Goal: Task Accomplishment & Management: Use online tool/utility

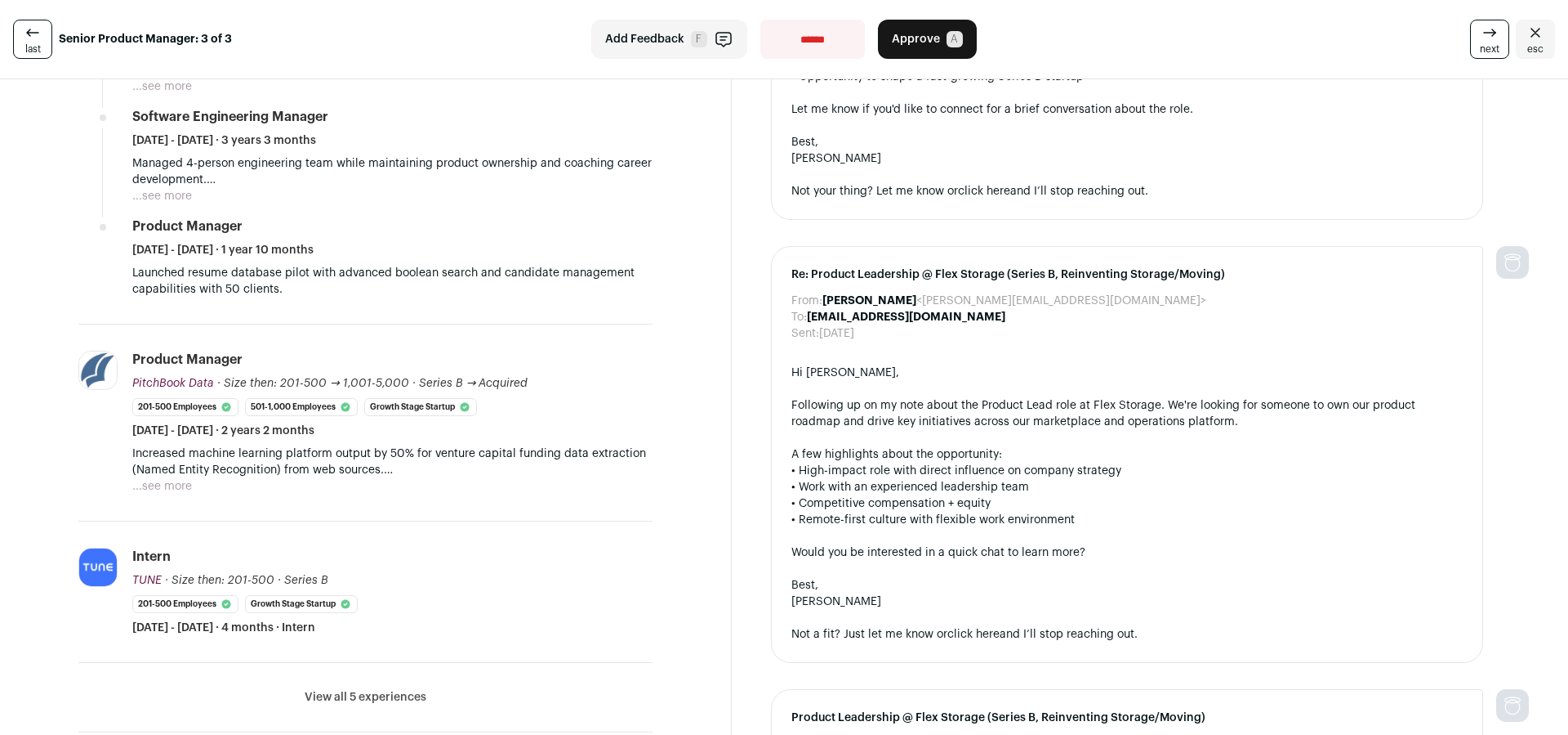
scroll to position [563, 0]
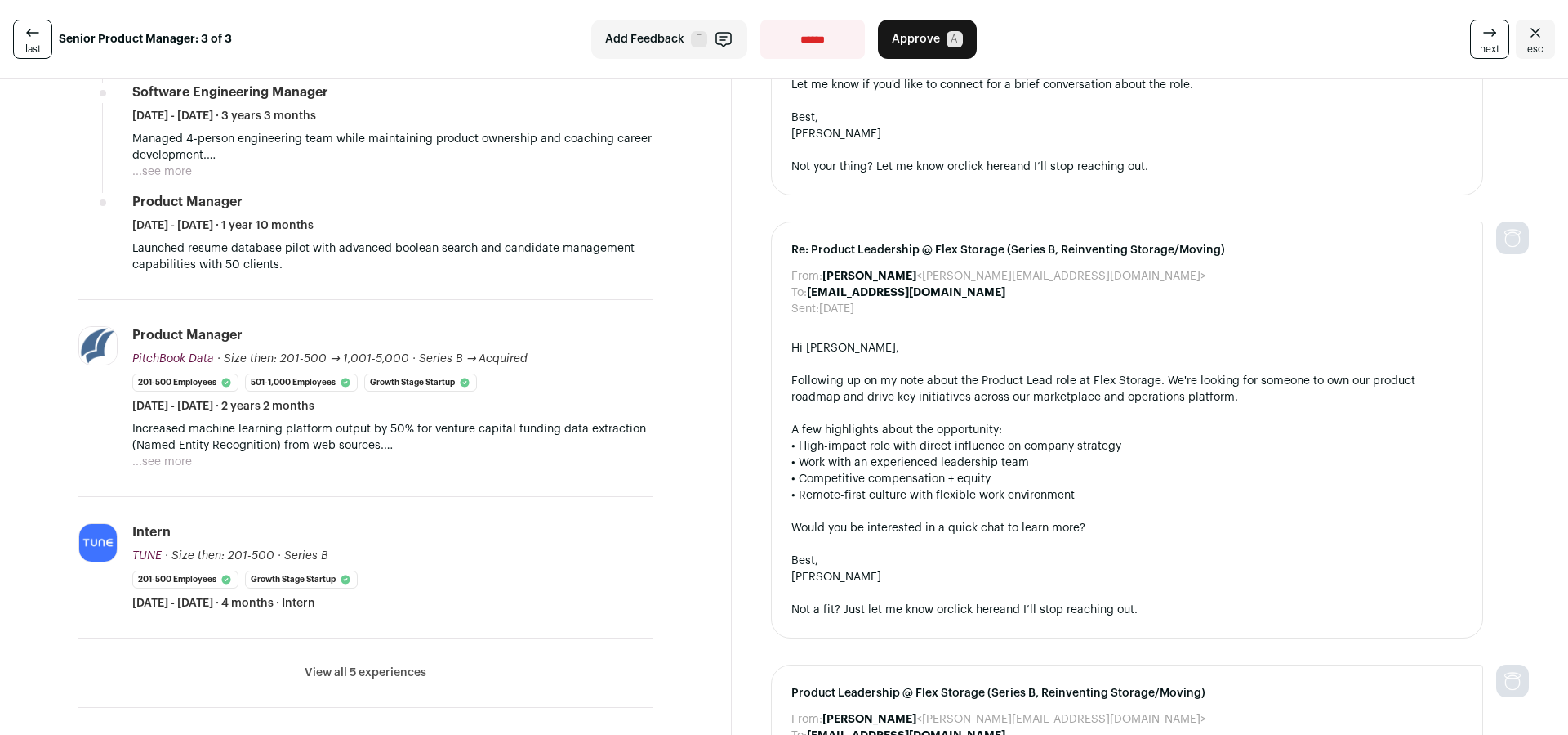
click at [373, 671] on button "View all 5 experiences" at bounding box center [366, 672] width 122 height 16
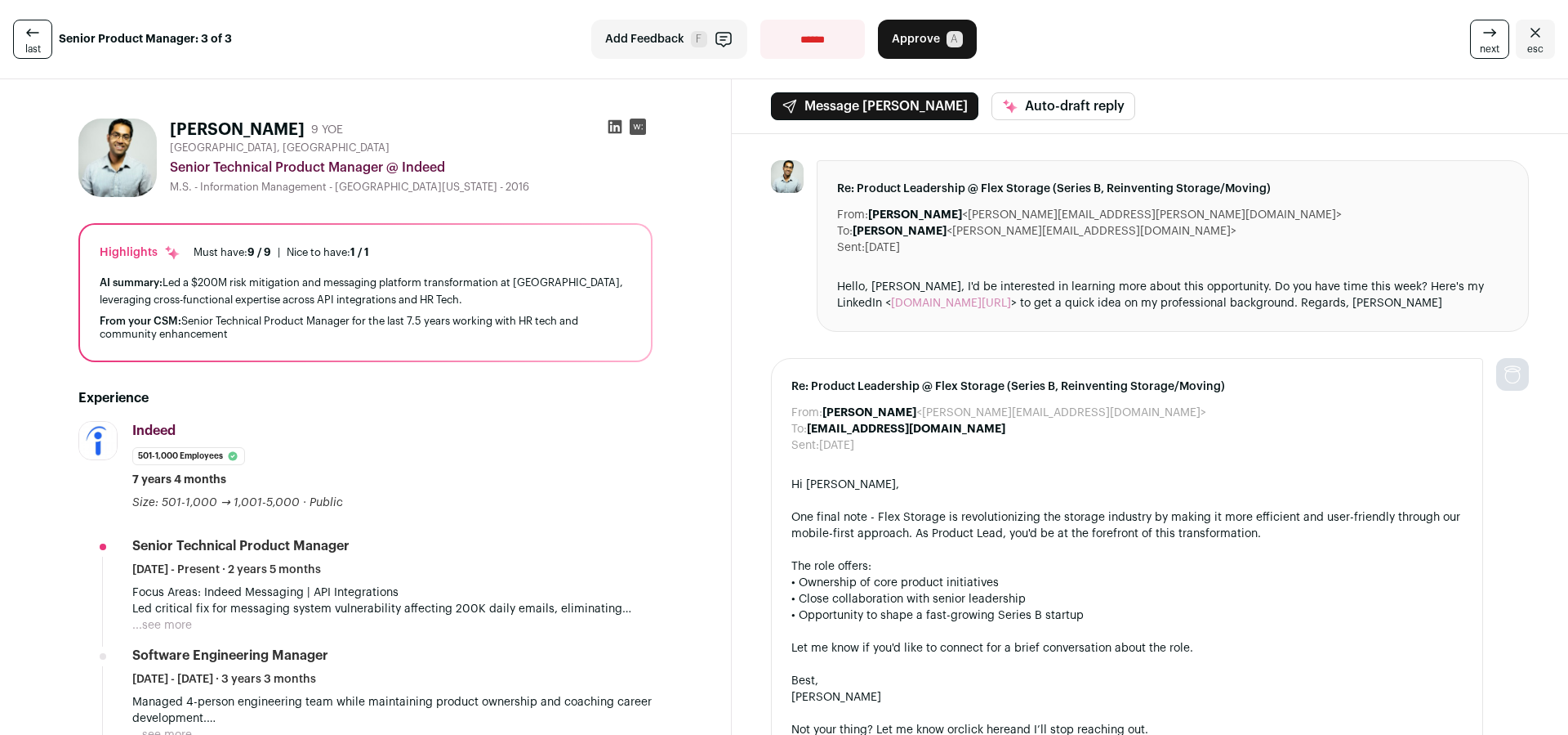
scroll to position [0, 0]
select select "**********"
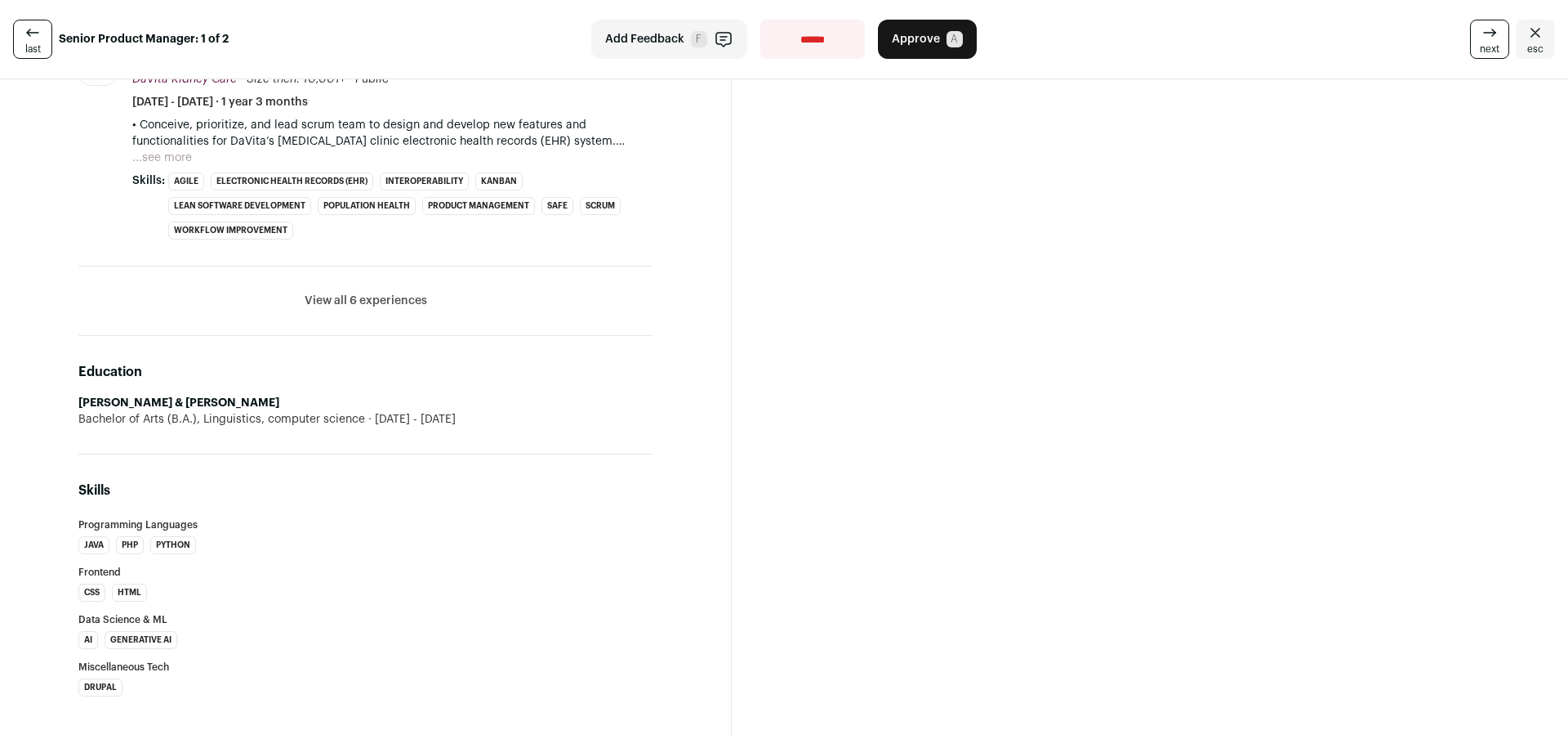
scroll to position [818, 0]
click at [380, 301] on button "View all 6 experiences" at bounding box center [366, 299] width 123 height 16
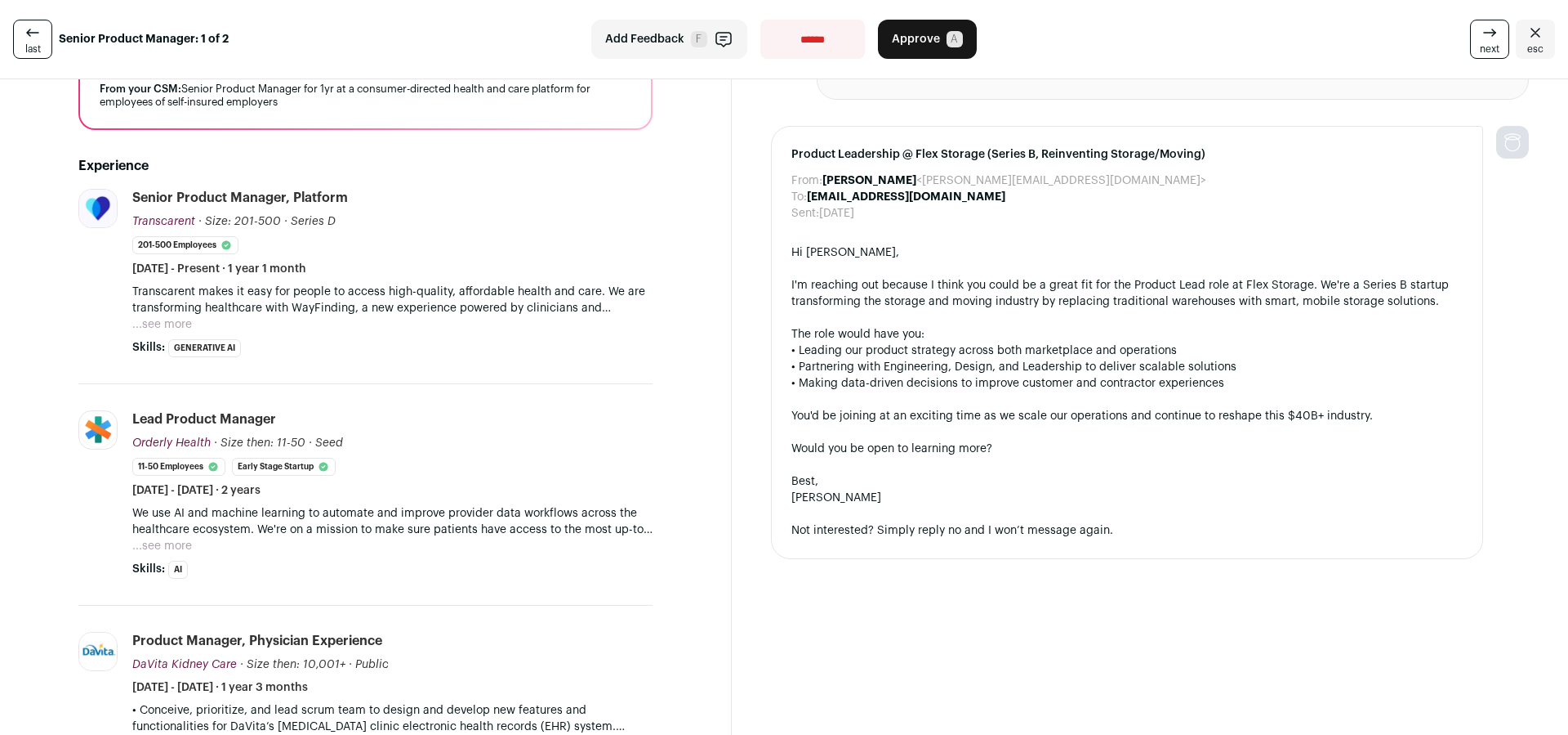
scroll to position [233, 0]
select select "**********"
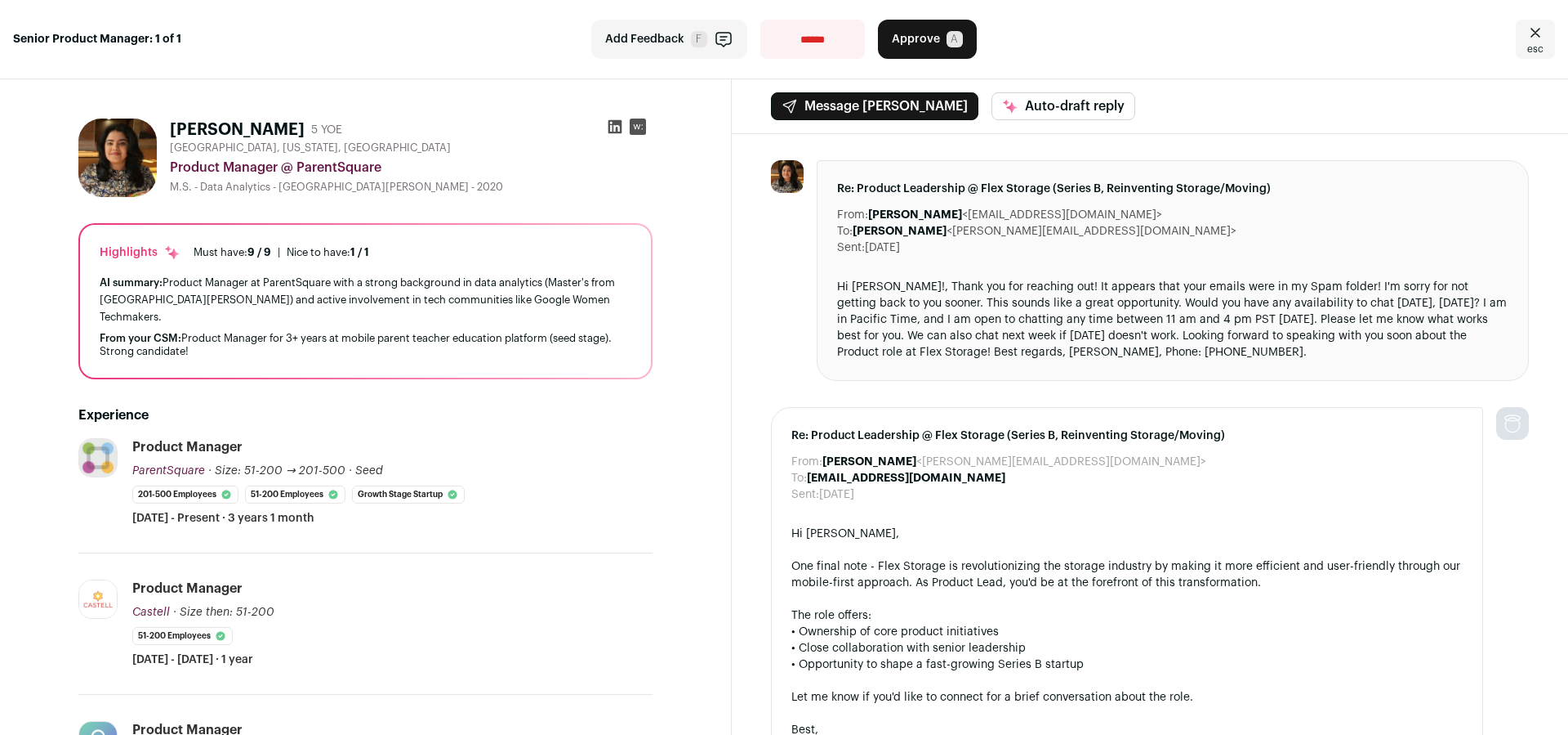
select select "**********"
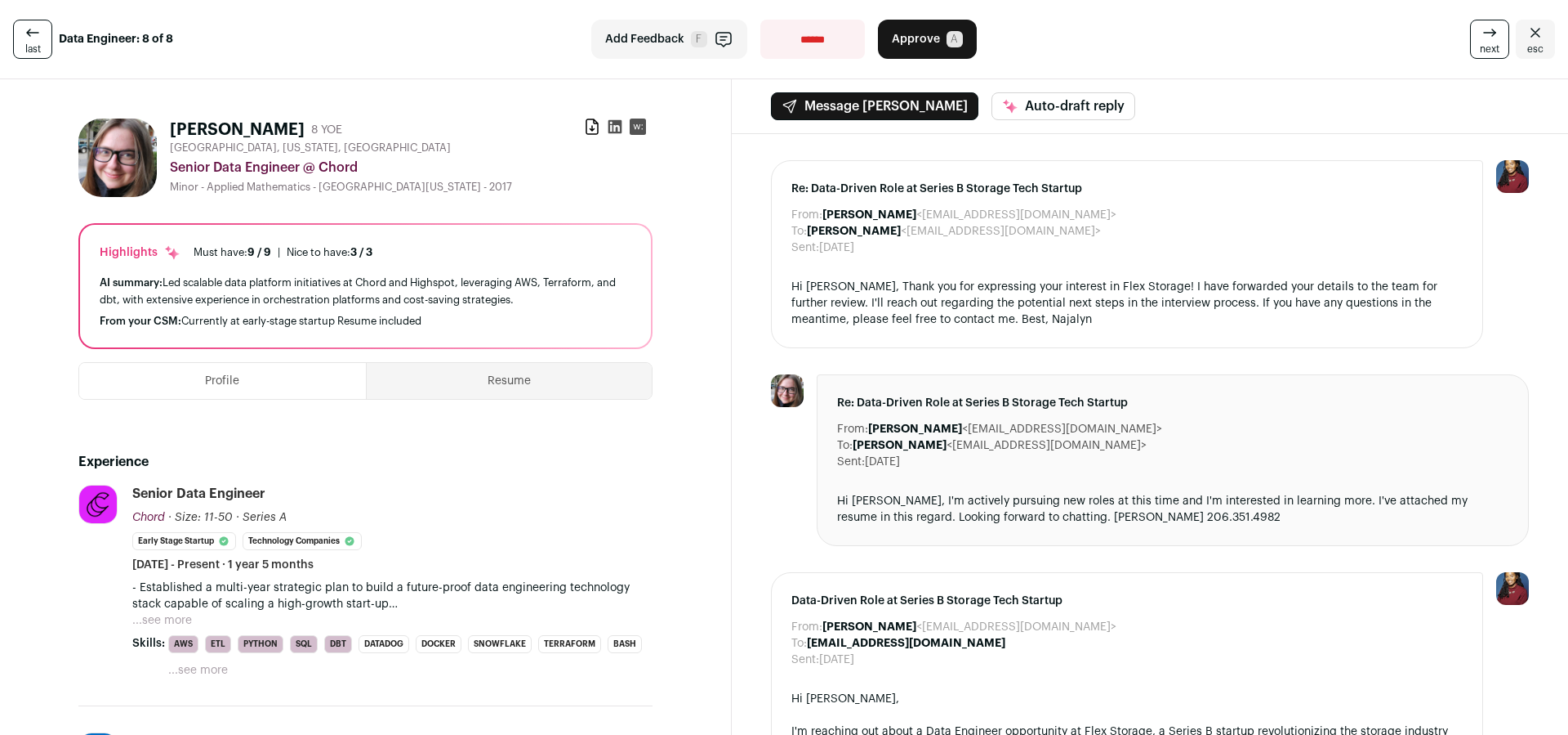
click at [1480, 43] on span "next" at bounding box center [1490, 49] width 19 height 14
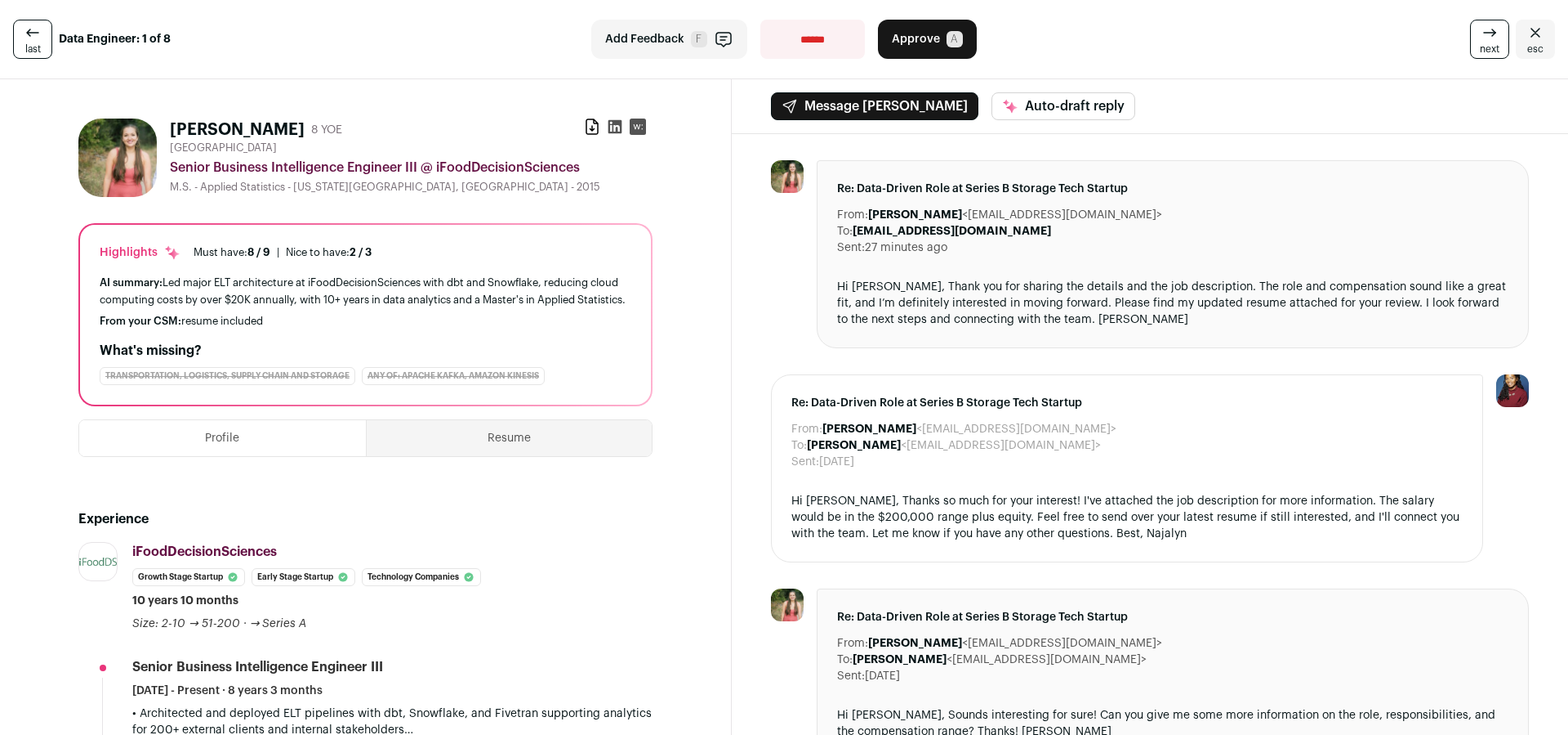
click at [1480, 49] on span "next" at bounding box center [1490, 49] width 19 height 14
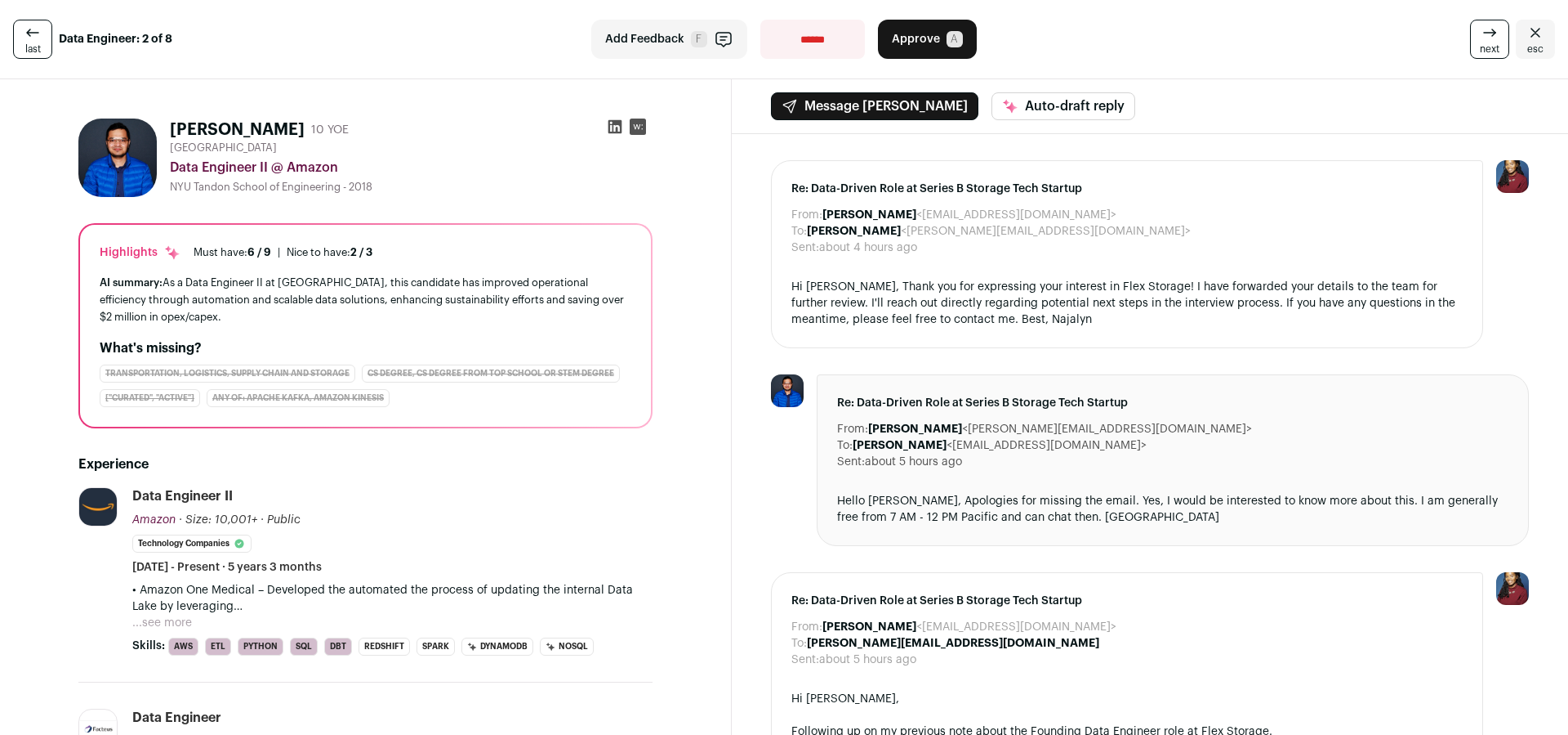
click at [1481, 36] on icon at bounding box center [1490, 33] width 19 height 19
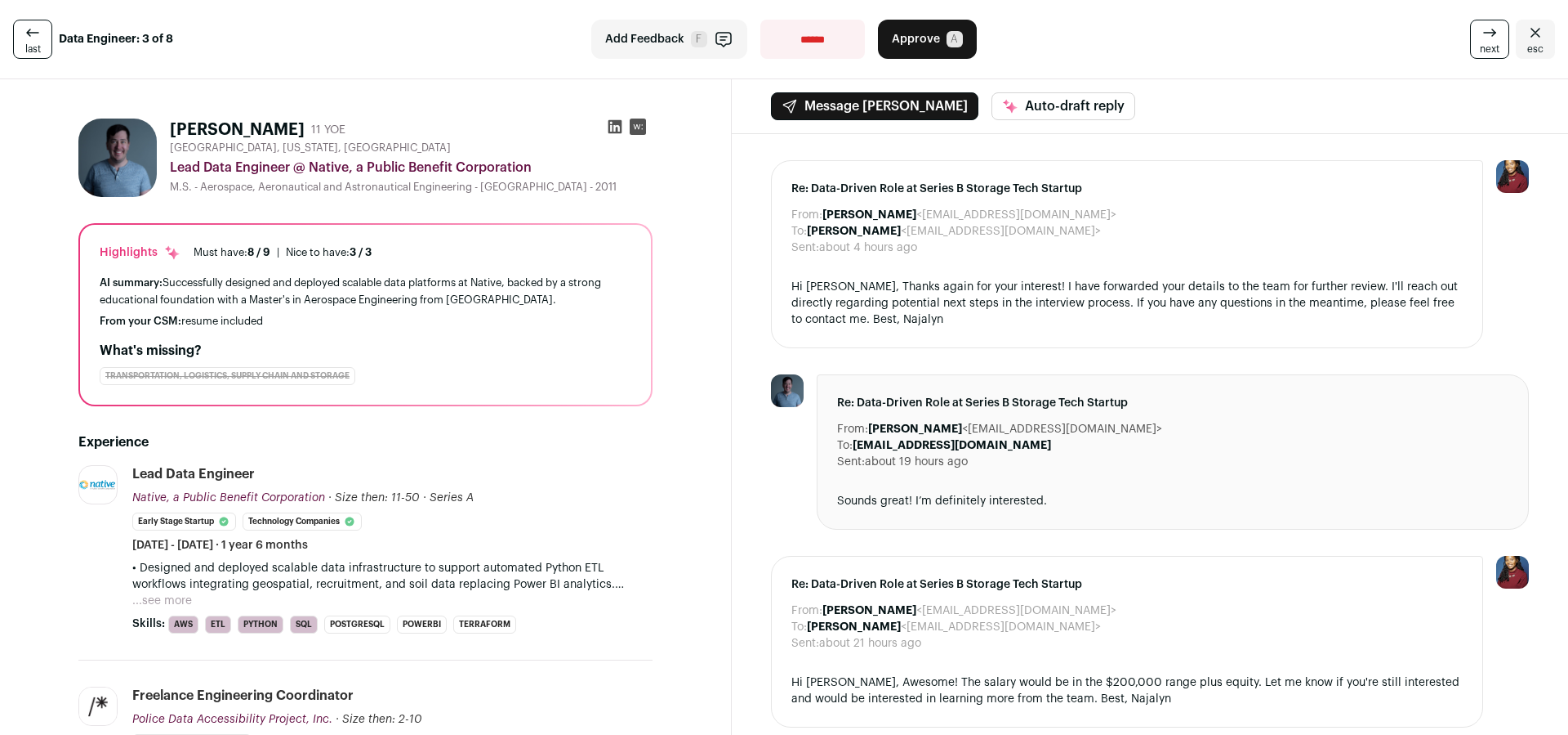
click at [1499, 32] on link "next" at bounding box center [1490, 39] width 40 height 40
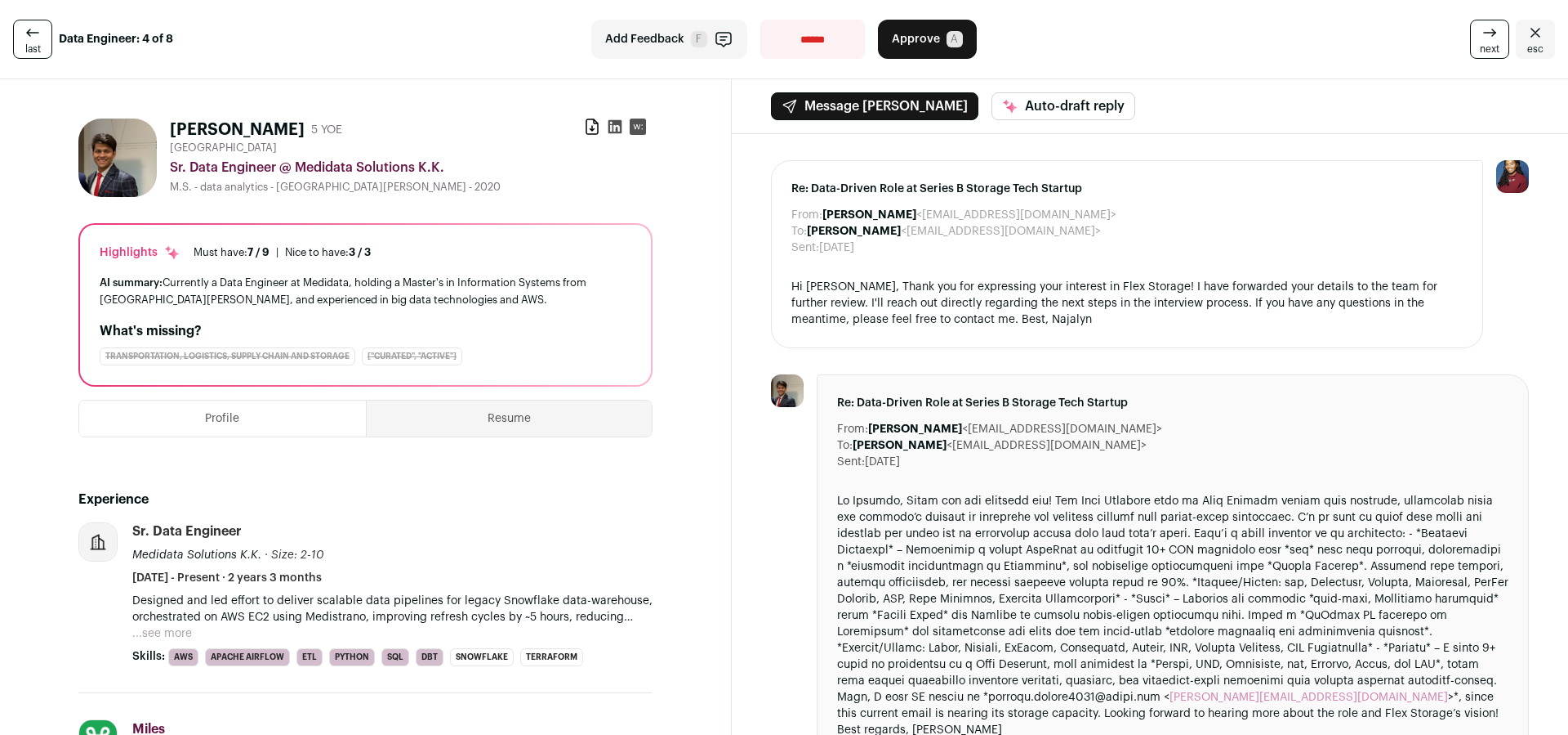
drag, startPoint x: 1473, startPoint y: 47, endPoint x: 1433, endPoint y: 65, distance: 43.9
click at [1480, 47] on span "next" at bounding box center [1490, 49] width 19 height 14
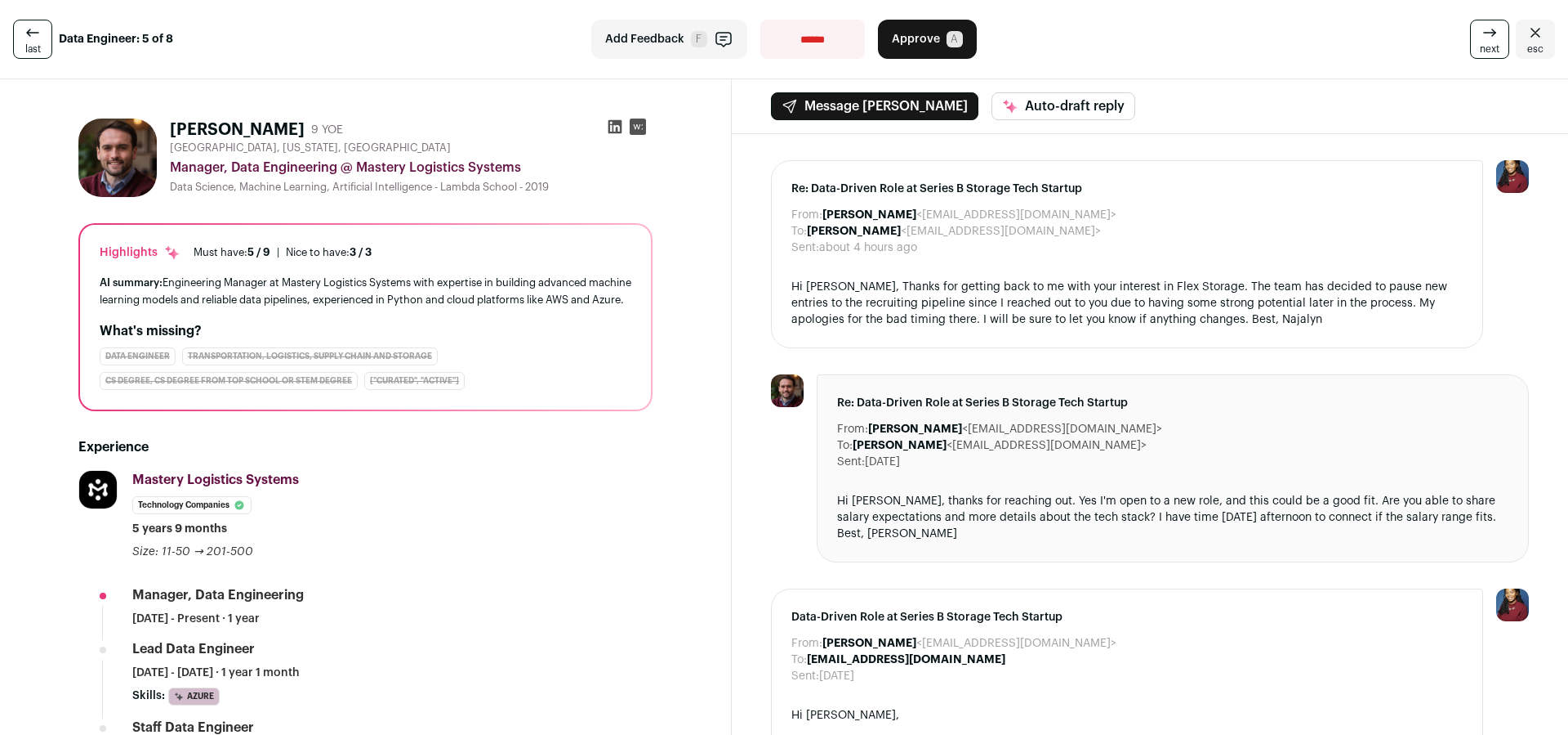
drag, startPoint x: 1475, startPoint y: 42, endPoint x: 1447, endPoint y: 57, distance: 31.8
click at [1475, 42] on link "next" at bounding box center [1490, 39] width 40 height 40
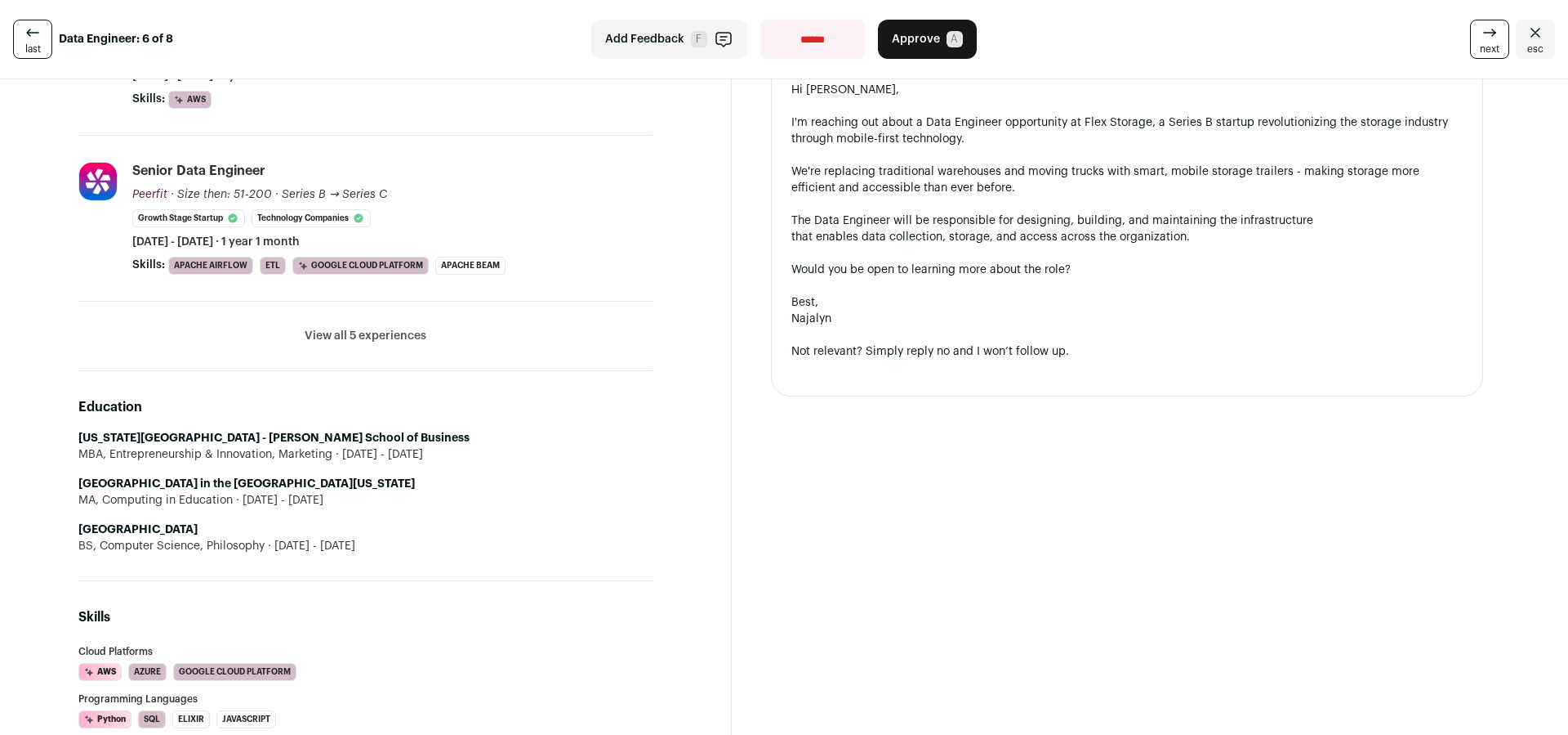
scroll to position [641, 0]
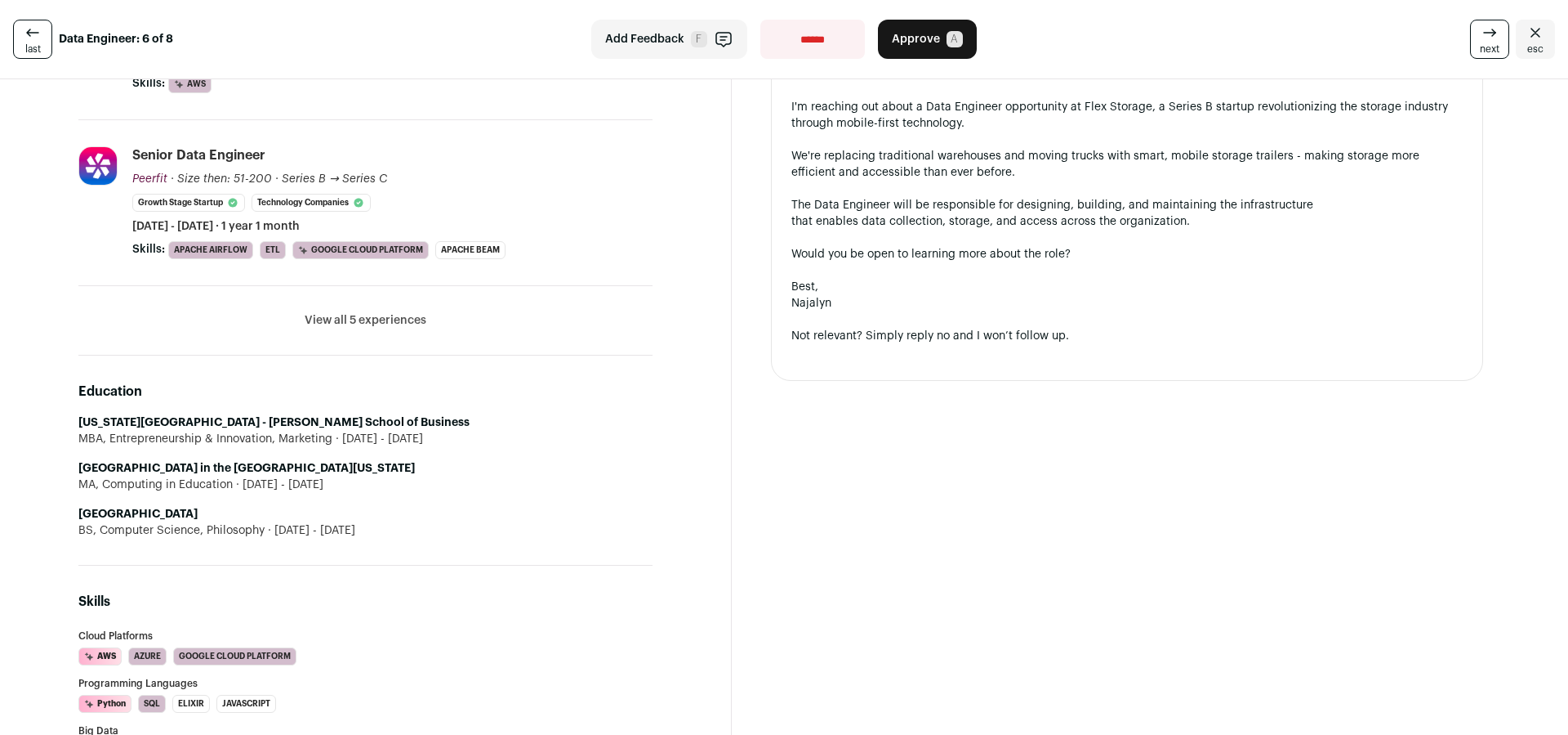
drag, startPoint x: 1492, startPoint y: 40, endPoint x: 1260, endPoint y: 134, distance: 250.3
click at [1492, 40] on icon at bounding box center [1490, 33] width 19 height 19
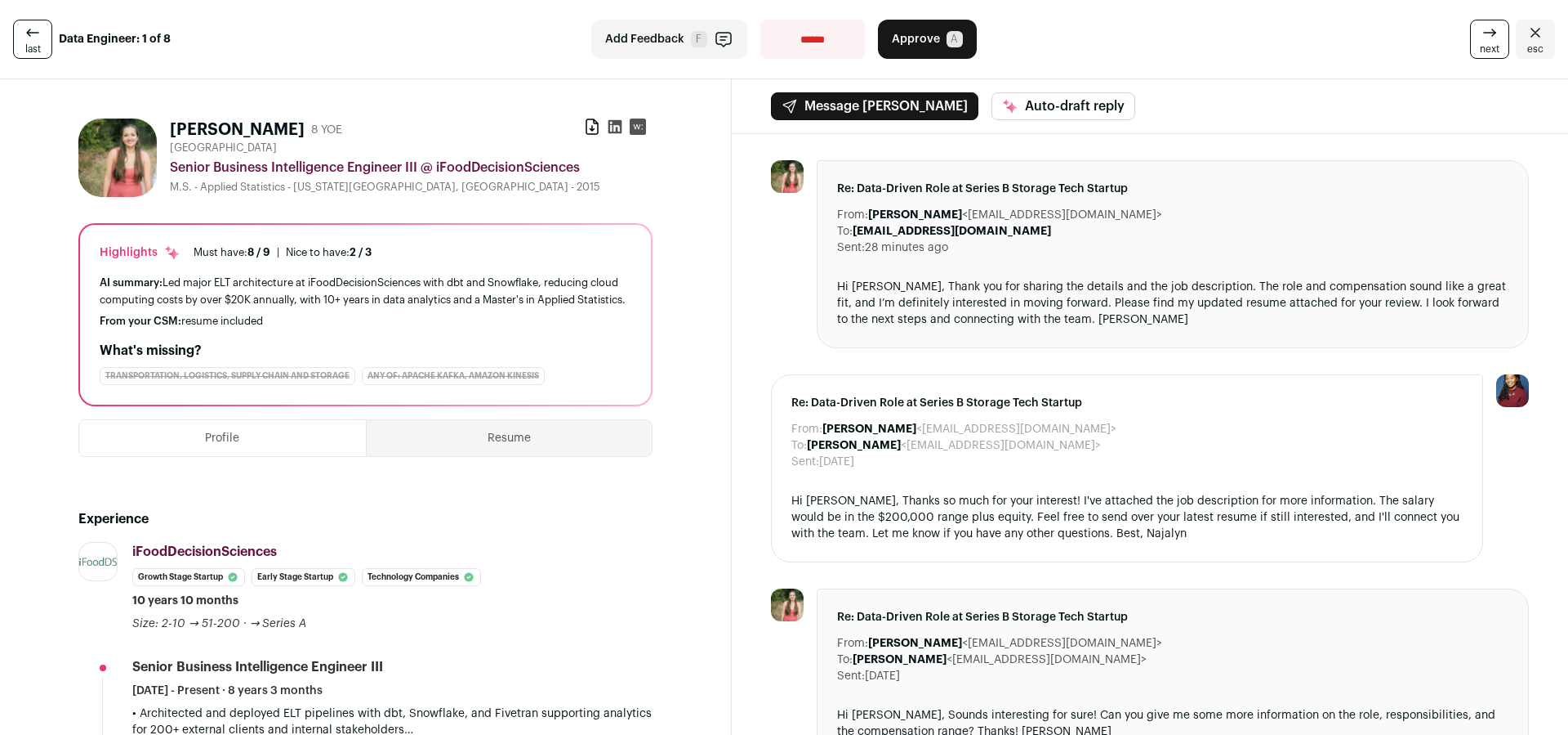
click at [619, 128] on icon at bounding box center [615, 126] width 16 height 16
click at [916, 31] on span "Approve" at bounding box center [917, 39] width 48 height 16
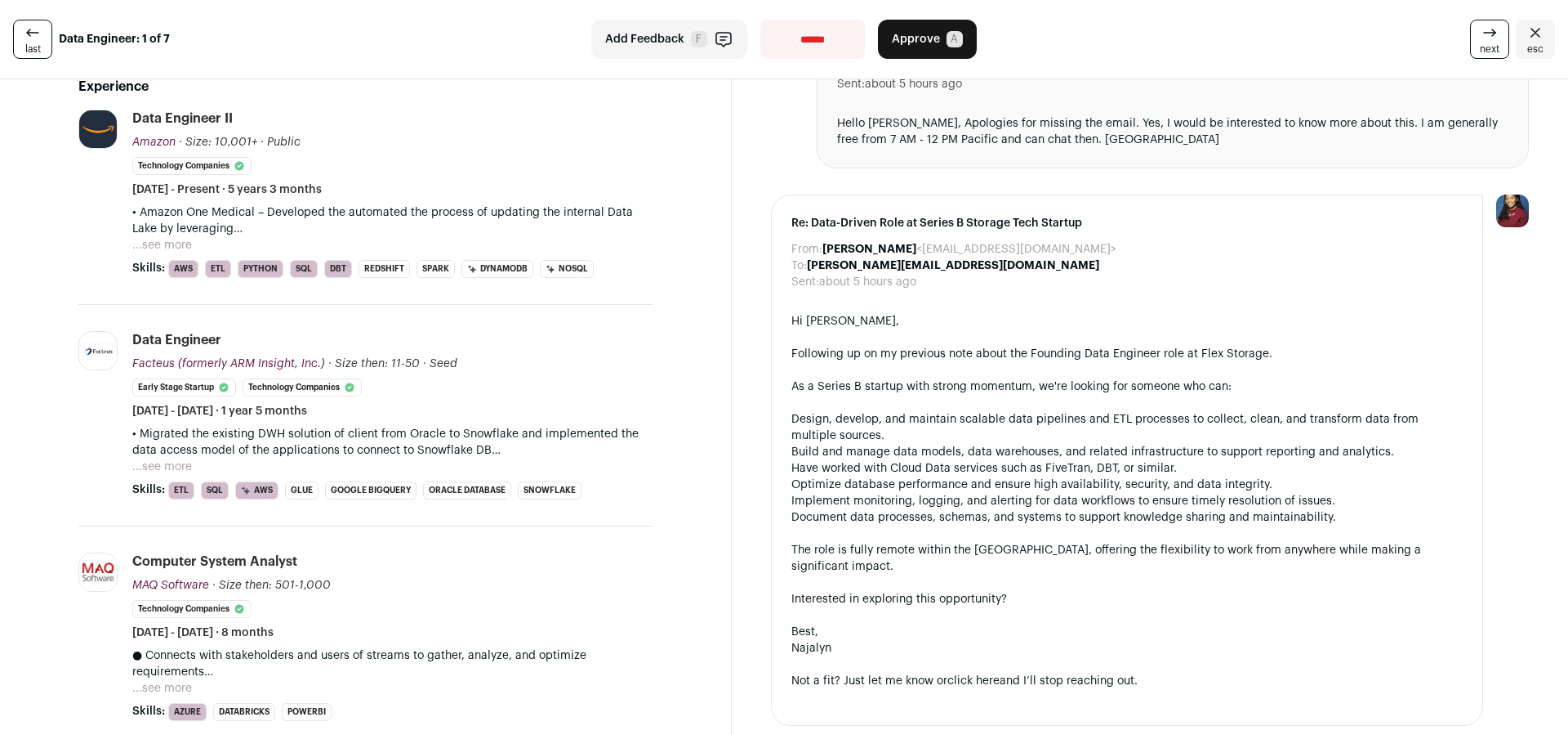
scroll to position [342, 0]
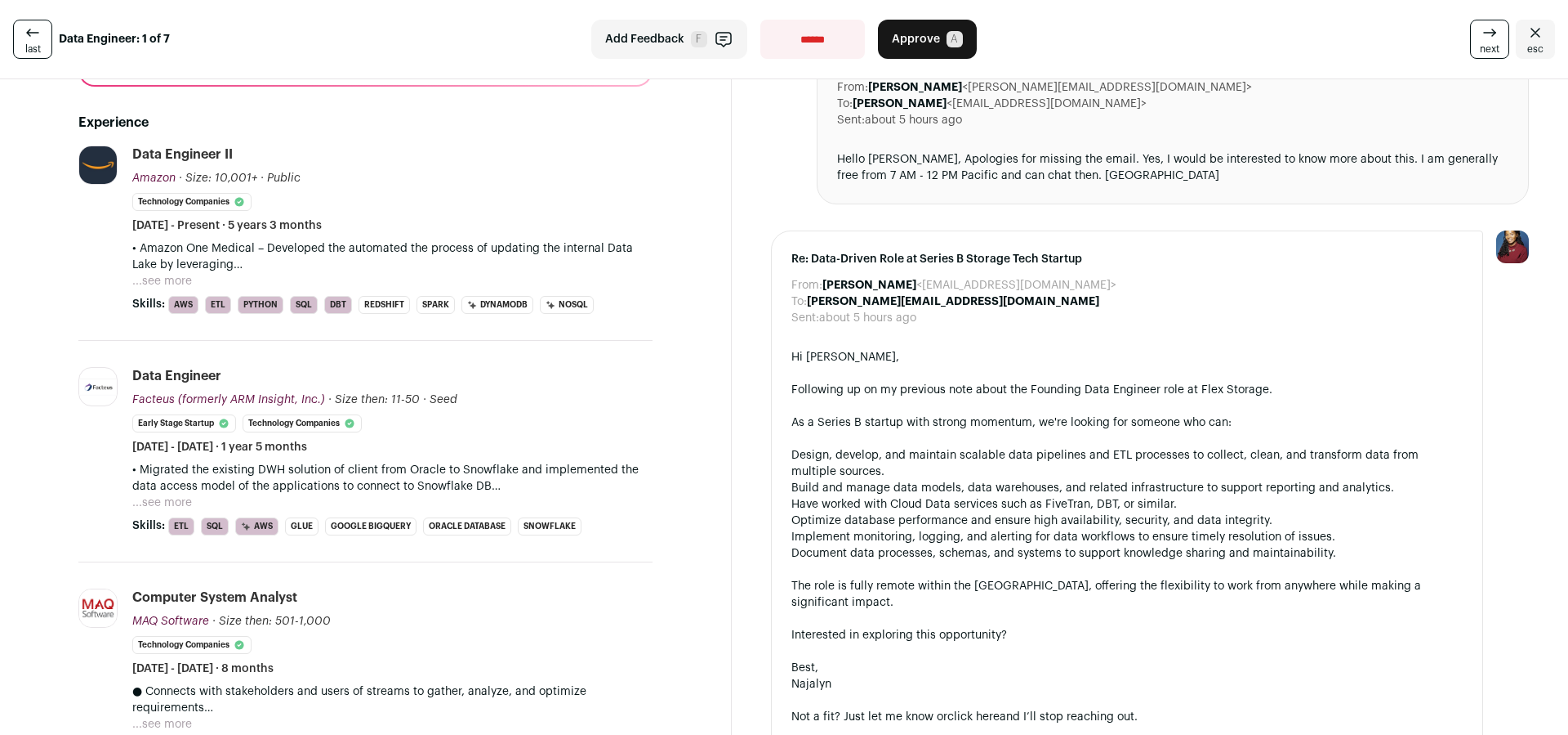
click at [880, 41] on button "Approve A" at bounding box center [927, 39] width 99 height 40
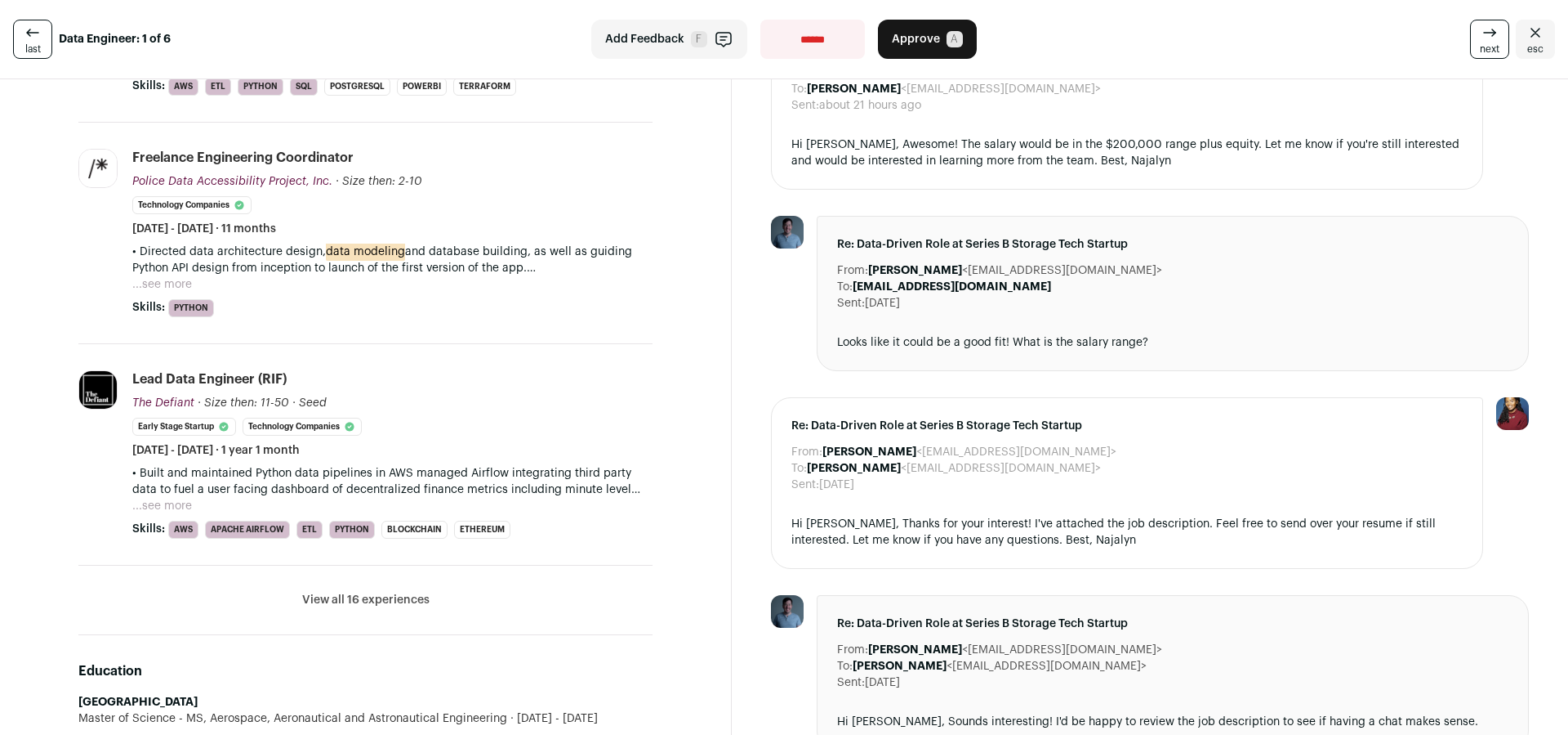
scroll to position [549, 0]
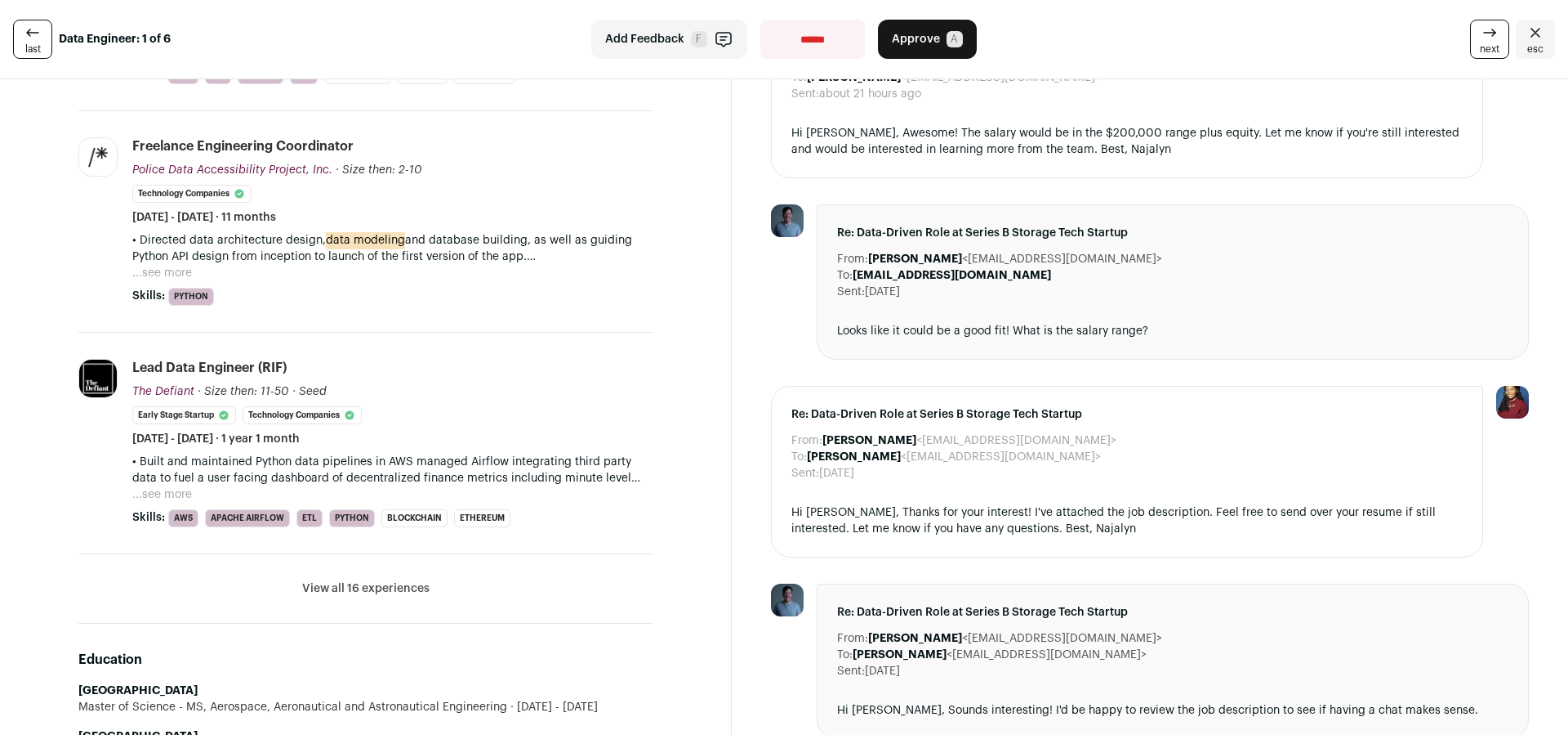
click at [377, 589] on button "View all 16 experiences" at bounding box center [366, 588] width 128 height 16
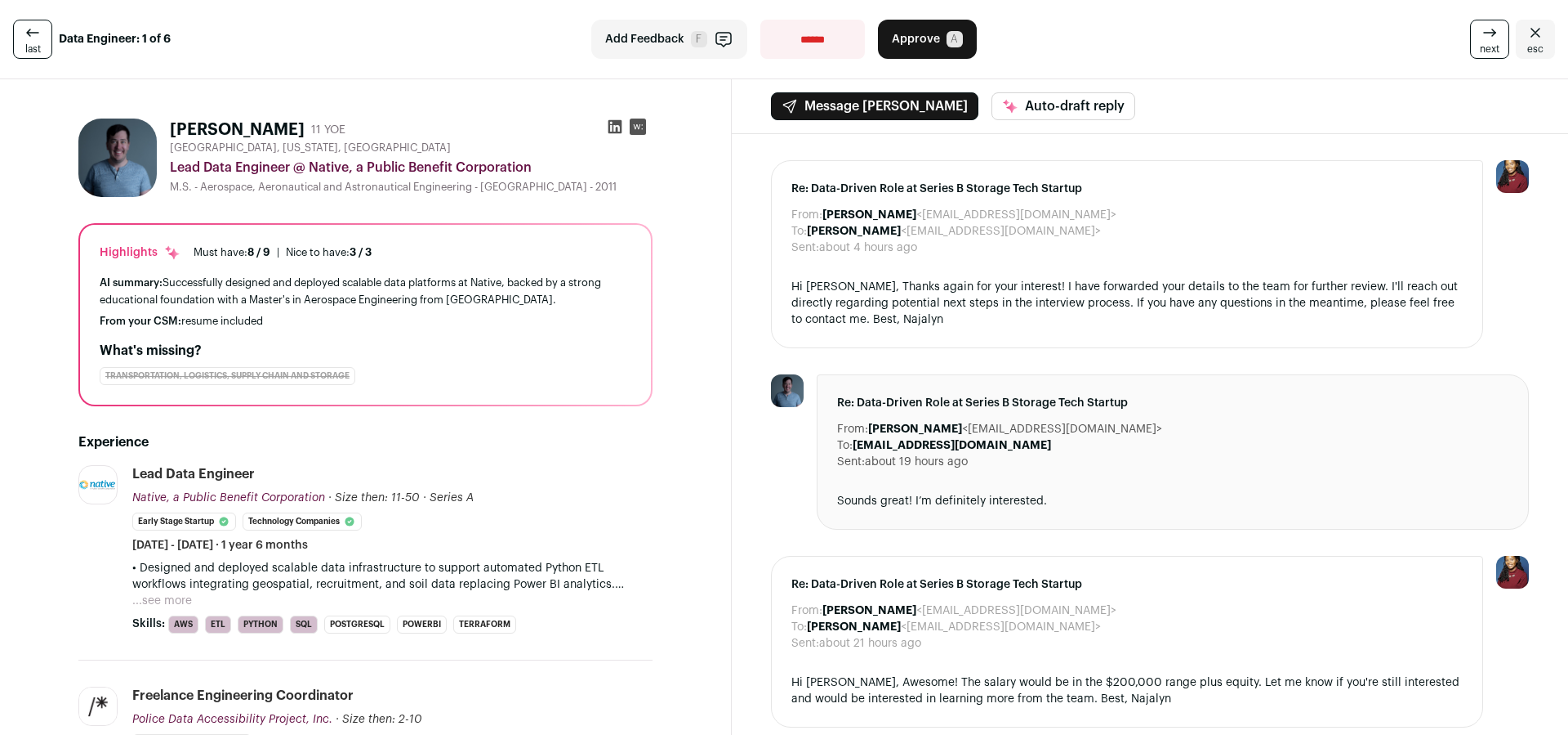
scroll to position [0, 0]
select select "**********"
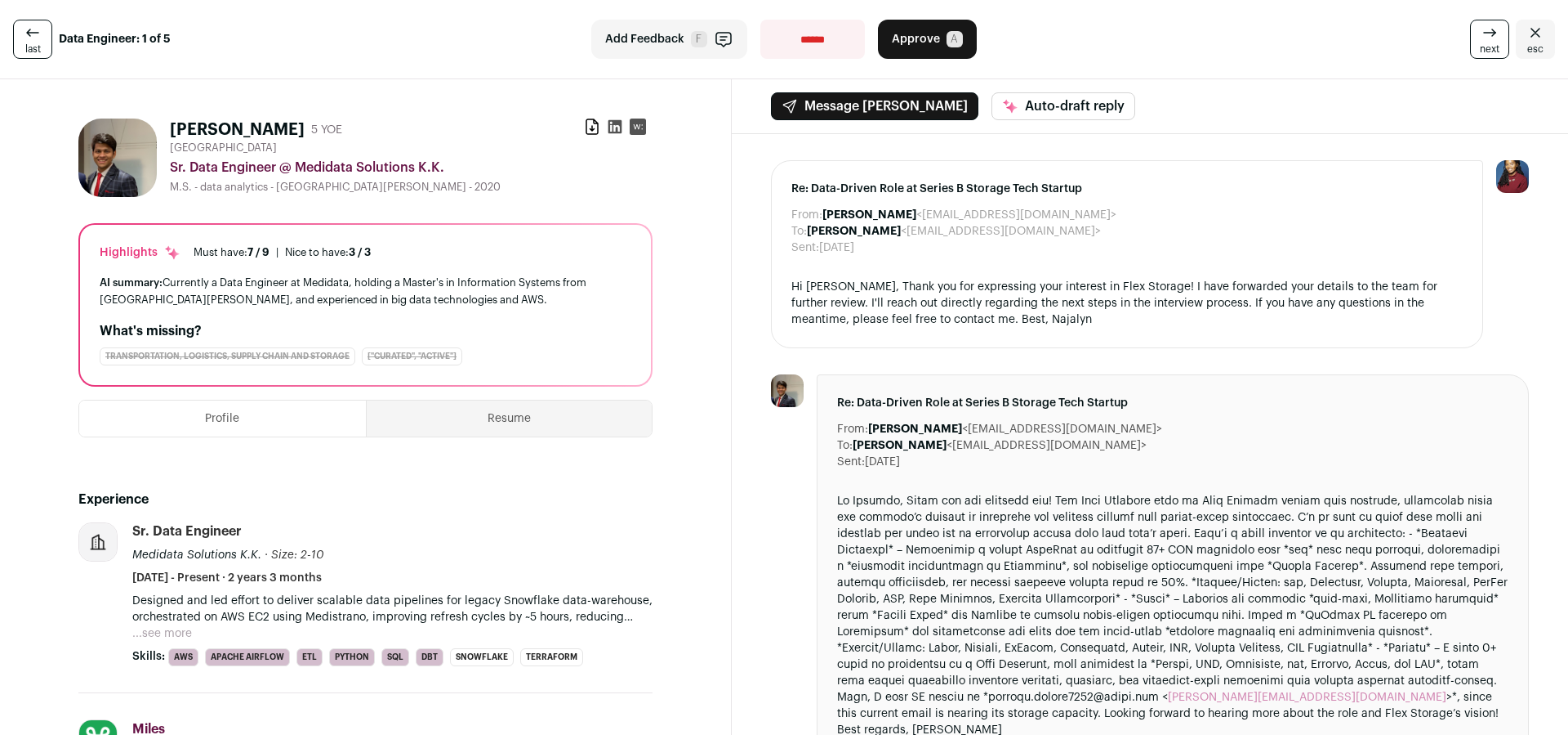
click at [617, 126] on icon at bounding box center [615, 126] width 16 height 16
select select "**********"
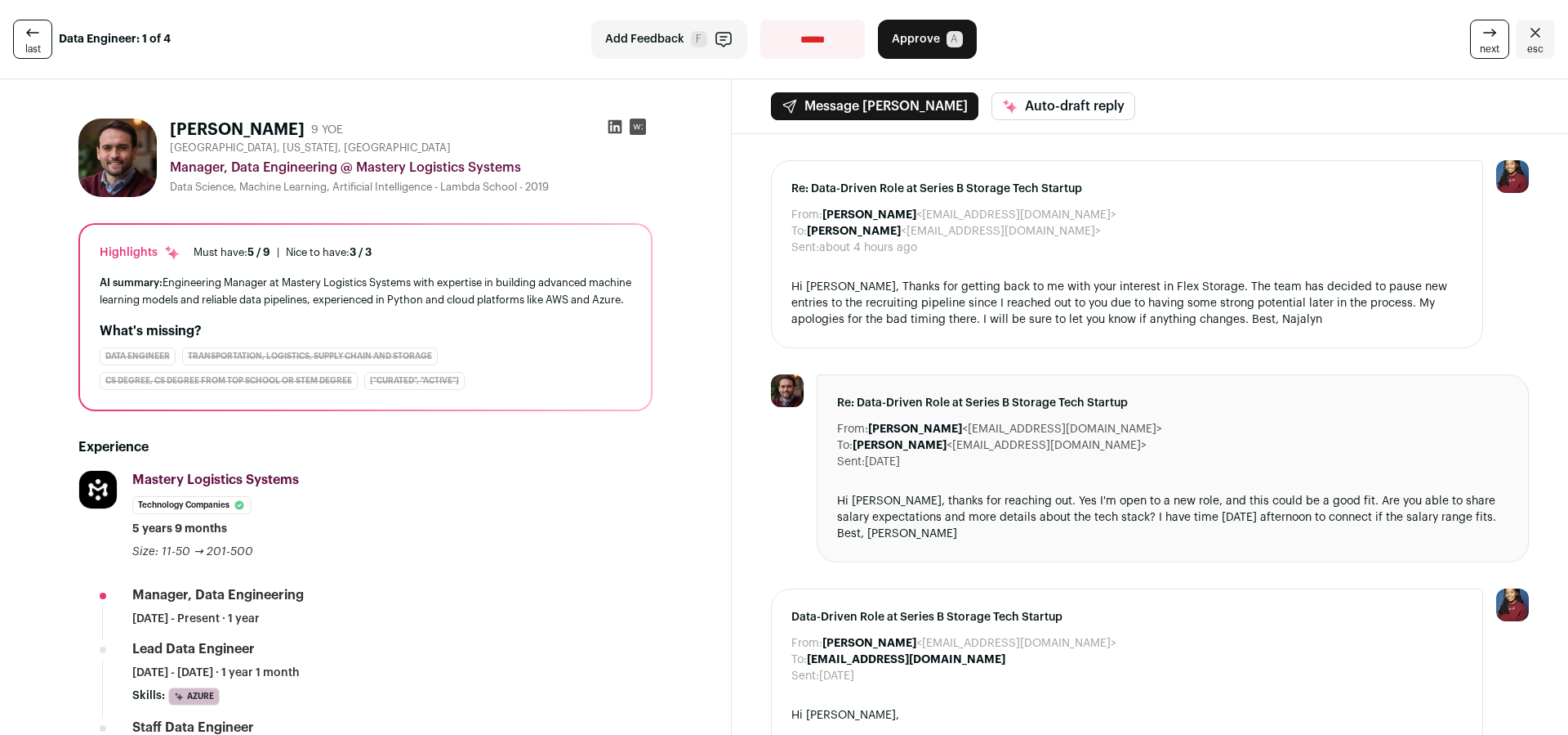
click at [615, 127] on icon at bounding box center [615, 126] width 16 height 16
click at [610, 128] on icon at bounding box center [616, 127] width 14 height 14
